Goal: Transaction & Acquisition: Purchase product/service

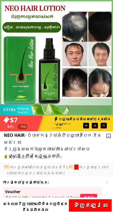
scroll to position [38, 0]
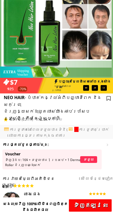
click at [88, 160] on p "ទទួល" at bounding box center [88, 159] width 17 height 7
click at [87, 160] on p "ទទួល" at bounding box center [88, 159] width 17 height 7
click at [89, 159] on p "ទទួល" at bounding box center [88, 159] width 17 height 7
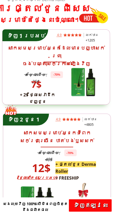
scroll to position [1805, 0]
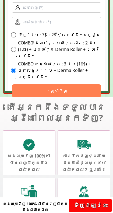
click at [21, 143] on div at bounding box center [29, 152] width 53 height 45
click at [24, 144] on div at bounding box center [29, 145] width 13 height 13
click at [43, 84] on button "បញ្ជាទិញ" at bounding box center [56, 90] width 89 height 13
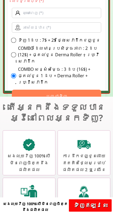
click at [52, 71] on label "COMBO សន្សំសម្ចៃ : 3 ដប (16$) + ផ្តល់ជូន 1 ដប + Derma Roller + ហ្វ្រីសេវាដឹក" at bounding box center [59, 75] width 83 height 19
click at [16, 73] on input "COMBO សន្សំសម្ចៃ : 3 ដប (16$) + ផ្តល់ជូន 1 ដប + Derma Roller + ហ្វ្រីសេវាដឹក" at bounding box center [13, 75] width 5 height 5
click at [52, 90] on button "បញ្ជាទិញ" at bounding box center [56, 96] width 89 height 13
click at [51, 90] on button "បញ្ជាទិញ" at bounding box center [56, 96] width 89 height 13
click at [52, 90] on button "បញ្ជាទិញ" at bounding box center [56, 96] width 89 height 13
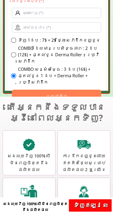
click at [52, 90] on button "បញ្ជាទិញ" at bounding box center [56, 96] width 89 height 13
click at [53, 90] on button "បញ្ជាទិញ" at bounding box center [56, 96] width 89 height 13
click at [50, 90] on button "បញ្ជាទិញ" at bounding box center [56, 96] width 89 height 13
click at [37, 90] on button "បញ្ជាទិញ" at bounding box center [56, 96] width 89 height 13
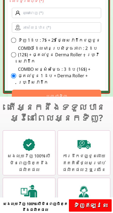
click at [89, 107] on form "លេខទូរស័ព្ទ (*) ទិញ 3 ថែម 1 : 39$ + ហ្វ្រីសេវាដឹក ទិញ 1ដប : 7$ + 2$ ថ្លៃ​សេវា​ដ…" at bounding box center [57, 45] width 98 height 123
